Goal: Task Accomplishment & Management: Manage account settings

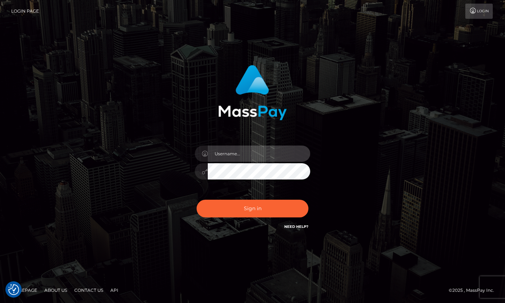
type input "hello.feetfinder"
click at [262, 153] on input "hello.feetfinder" at bounding box center [259, 153] width 103 height 16
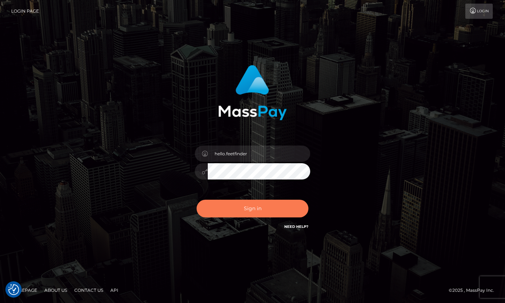
click at [280, 208] on button "Sign in" at bounding box center [253, 209] width 112 height 18
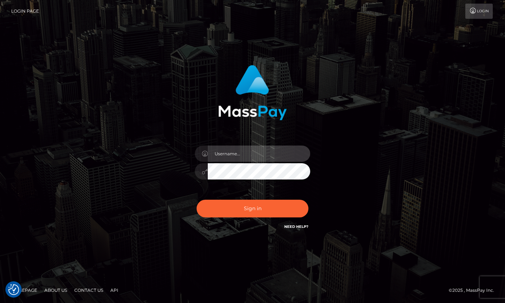
type input "hello.feetfinder"
click at [267, 153] on input "hello.feetfinder" at bounding box center [259, 153] width 103 height 16
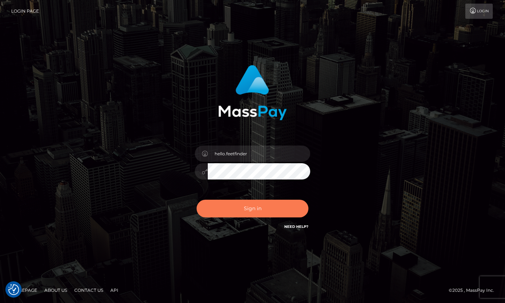
click at [289, 212] on button "Sign in" at bounding box center [253, 209] width 112 height 18
